Goal: Task Accomplishment & Management: Use online tool/utility

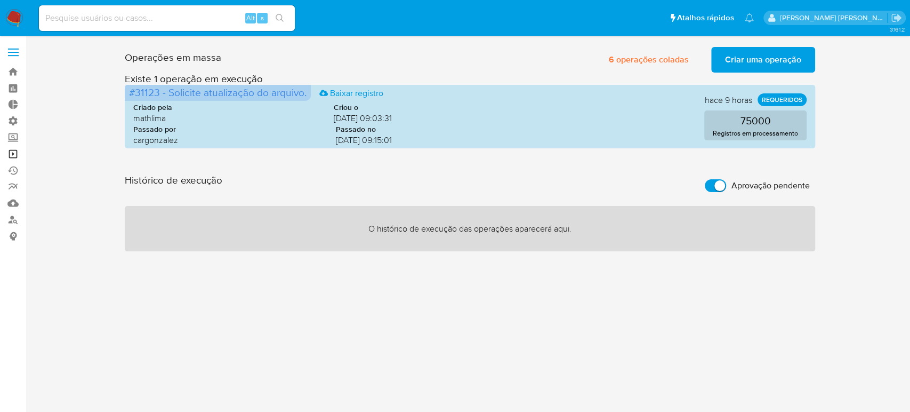
click at [10, 156] on link "Operações em massa" at bounding box center [63, 154] width 127 height 17
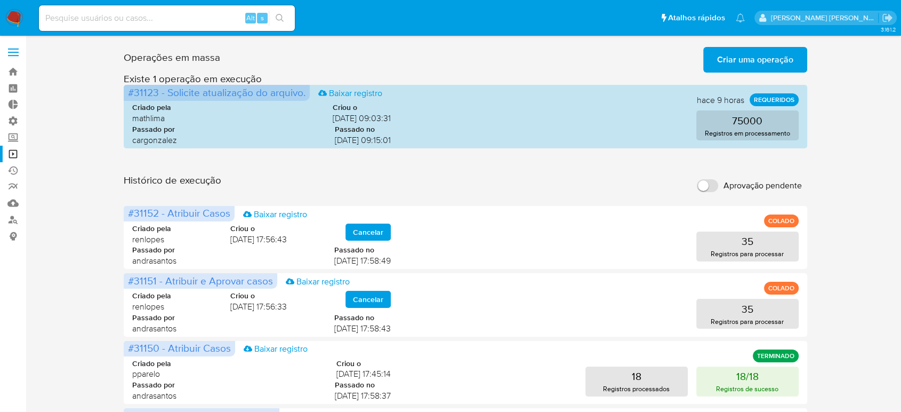
click at [706, 183] on input "Aprovação pendente" at bounding box center [707, 185] width 21 height 13
checkbox input "true"
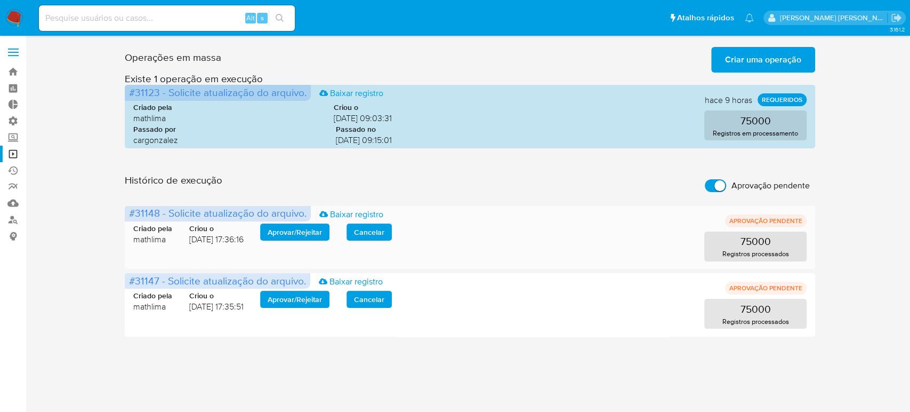
click at [285, 229] on span "Aprovar / Rejeitar" at bounding box center [295, 232] width 54 height 15
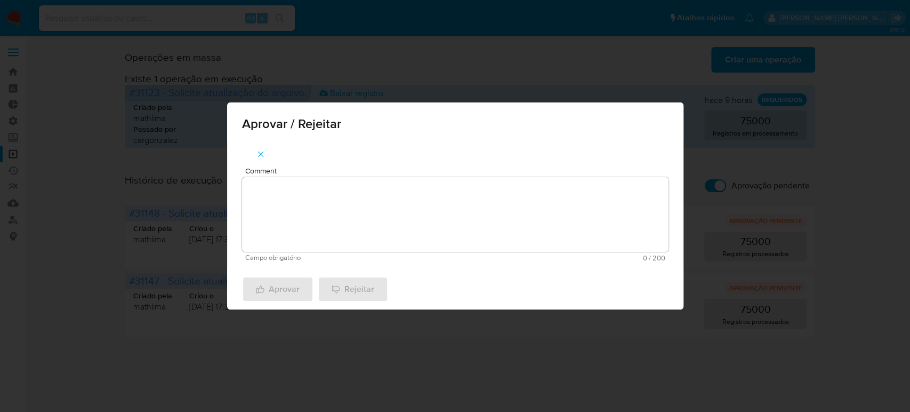
click at [315, 213] on textarea "Comment" at bounding box center [455, 214] width 427 height 75
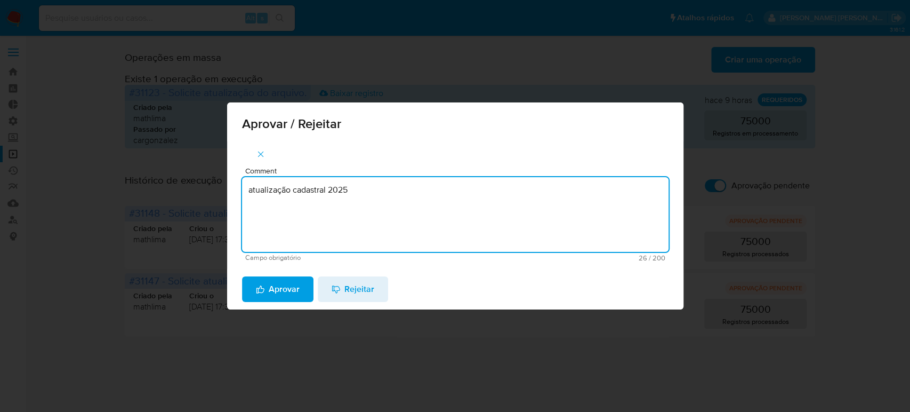
click at [315, 212] on textarea "atualização cadastral 2025" at bounding box center [455, 214] width 427 height 75
type textarea "atualização cadastral 2025"
click at [281, 287] on span "Aprovar" at bounding box center [278, 288] width 44 height 23
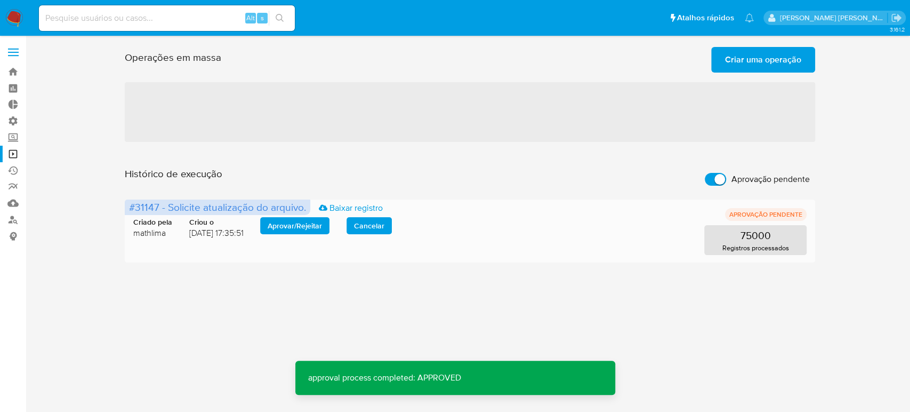
click at [293, 223] on span "Aprovar / Rejeitar" at bounding box center [295, 225] width 54 height 15
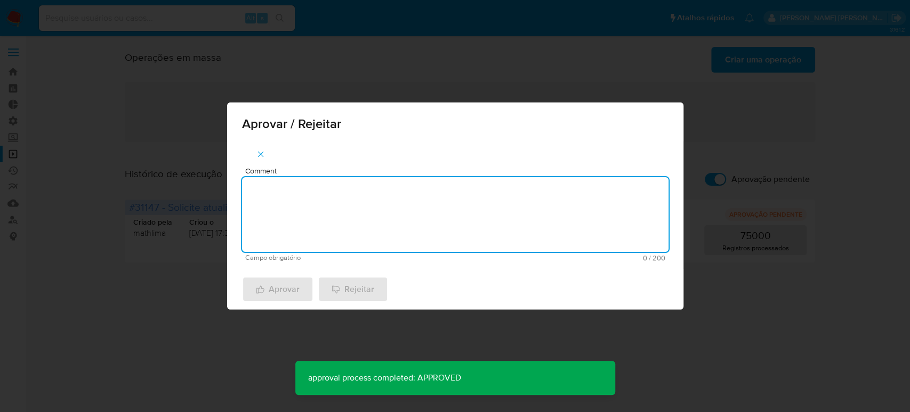
click at [358, 225] on textarea "Comment" at bounding box center [455, 214] width 427 height 75
paste textarea "atualização cadastral 2025"
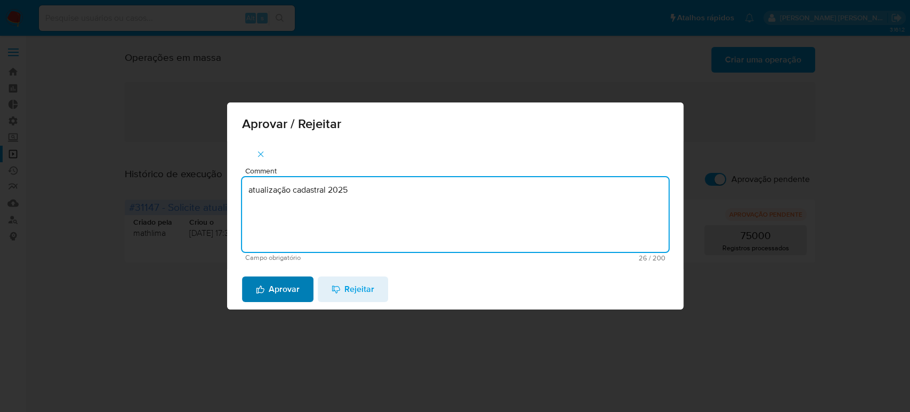
type textarea "atualização cadastral 2025"
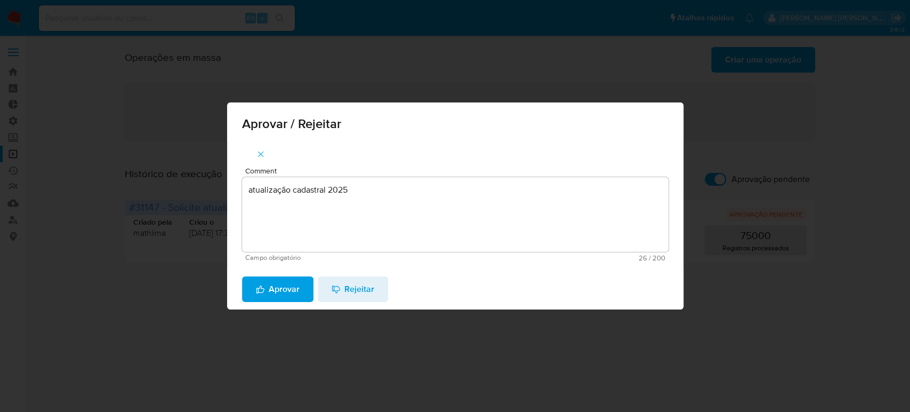
click at [281, 286] on span "Aprovar" at bounding box center [278, 288] width 44 height 23
